Goal: Task Accomplishment & Management: Manage account settings

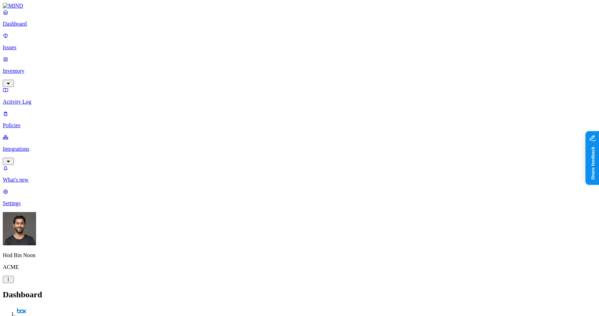
click at [28, 207] on link "Settings" at bounding box center [299, 198] width 593 height 18
click at [110, 316] on p "Notification channels" at bounding box center [299, 322] width 593 height 6
click at [111, 307] on p "Known entities" at bounding box center [299, 310] width 593 height 6
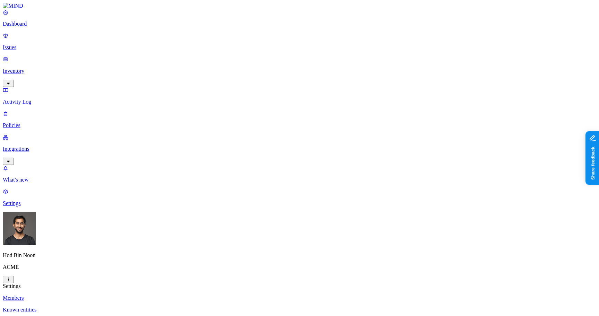
click at [113, 295] on p "Members" at bounding box center [299, 298] width 593 height 6
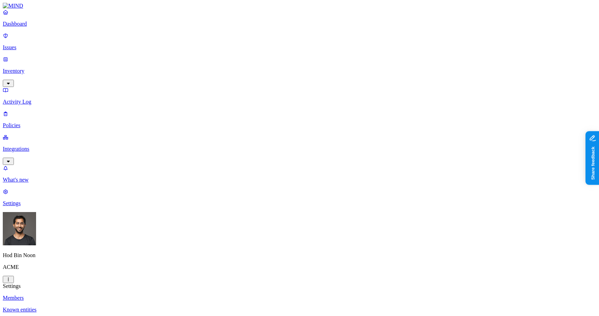
scroll to position [354, 0]
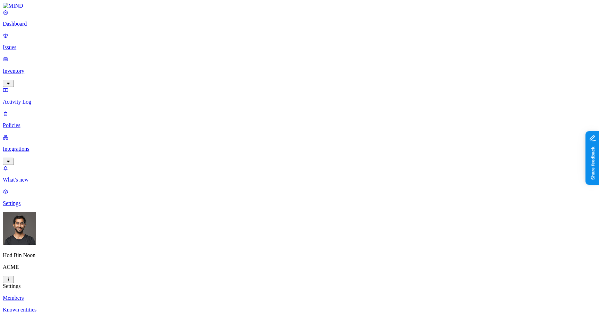
click at [18, 27] on p "Dashboard" at bounding box center [299, 24] width 593 height 6
click at [29, 68] on p "Inventory" at bounding box center [299, 71] width 593 height 6
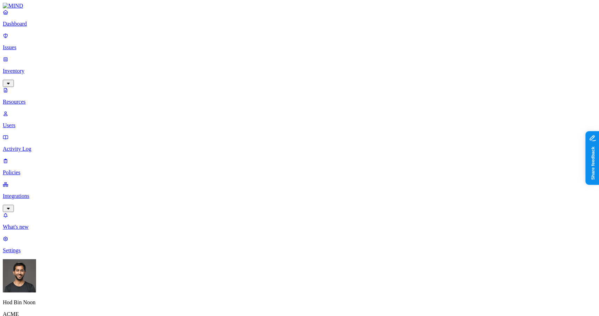
click at [48, 176] on nav "Dashboard Issues Inventory Resources Users Activity Log Policies Integrations W…" at bounding box center [299, 131] width 593 height 245
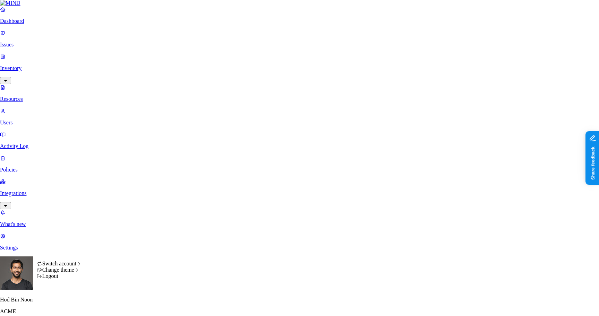
click at [99, 290] on icon at bounding box center [97, 288] width 6 height 5
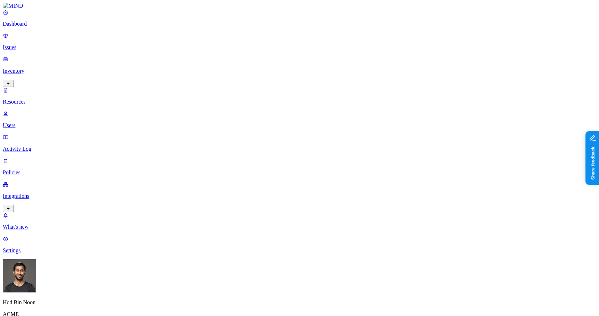
click at [49, 180] on nav "Dashboard Issues Inventory Resources Users Activity Log Policies Integrations W…" at bounding box center [299, 131] width 593 height 245
click at [31, 181] on nav "Dashboard Issues Inventory Resources Users Activity Log Policies Integrations W…" at bounding box center [299, 131] width 593 height 245
click at [46, 183] on nav "Dashboard Issues Inventory Resources Users Activity Log Policies Integrations W…" at bounding box center [299, 131] width 593 height 245
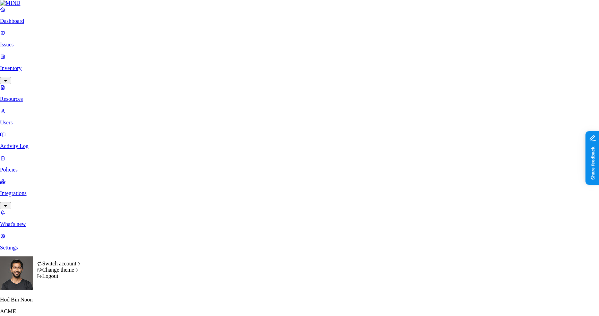
click at [110, 291] on div "System" at bounding box center [105, 288] width 22 height 6
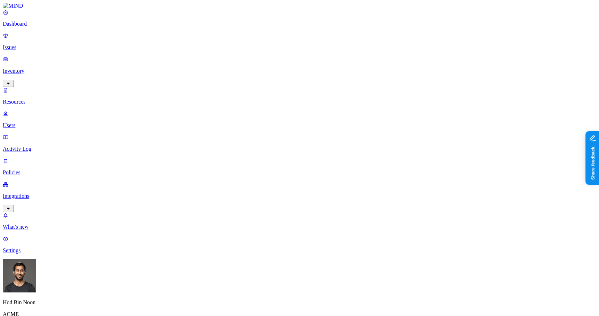
click at [53, 210] on nav "Dashboard Issues Inventory Resources Users Activity Log Policies Integrations W…" at bounding box center [299, 131] width 593 height 245
